Goal: Transaction & Acquisition: Purchase product/service

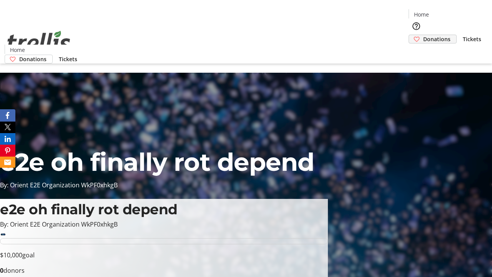
click at [423, 35] on span "Donations" at bounding box center [436, 39] width 27 height 8
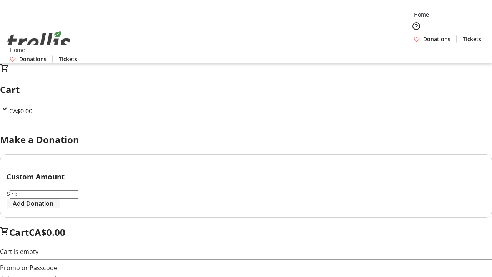
click at [53, 208] on span "Add Donation" at bounding box center [33, 203] width 41 height 9
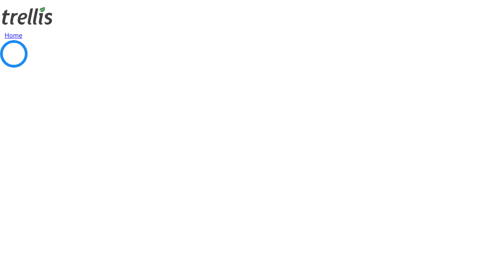
select select "CA"
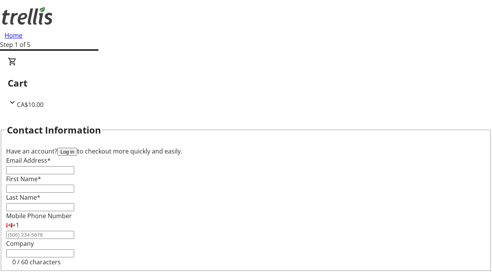
click at [77, 148] on button "Log in" at bounding box center [67, 152] width 20 height 8
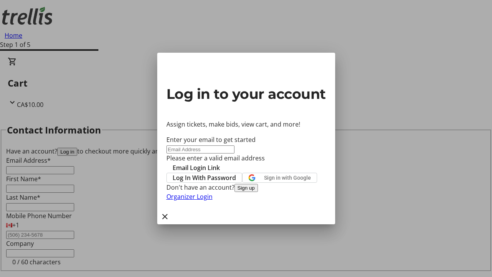
click at [258, 192] on button "Sign up" at bounding box center [246, 188] width 23 height 8
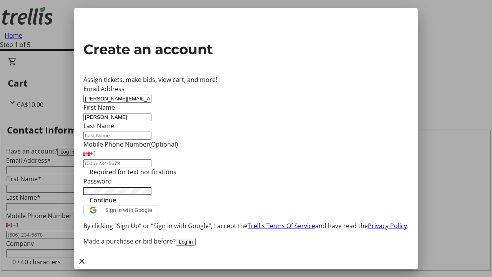
type input "[PERSON_NAME]"
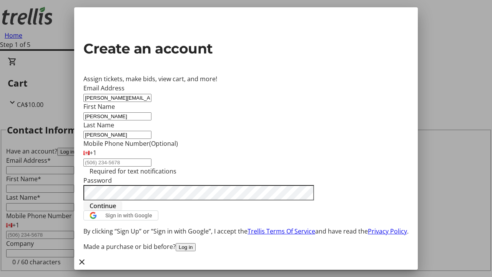
click at [116, 210] on span "Continue" at bounding box center [103, 205] width 27 height 9
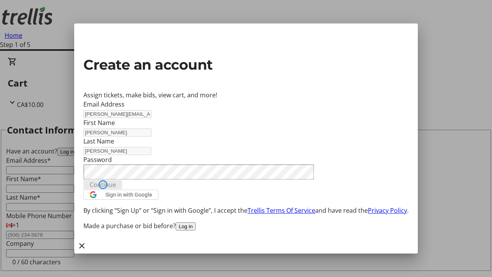
type input "[PERSON_NAME][EMAIL_ADDRESS][DOMAIN_NAME]"
type input "[PERSON_NAME]"
select select "CA"
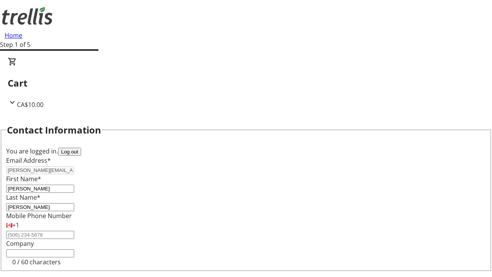
type input "[STREET_ADDRESS][PERSON_NAME]"
type input "Kelowna"
select select "BC"
type input "Kelowna"
type input "V1Y 0C2"
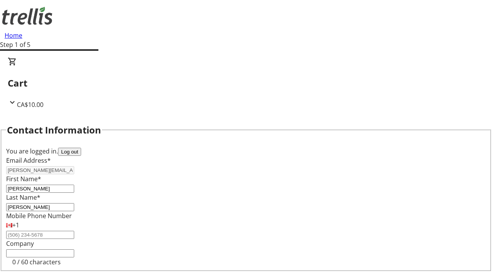
select select "BC"
select select "CA"
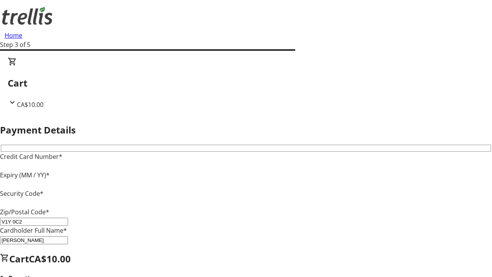
type input "V1Y 0C2"
